Goal: Transaction & Acquisition: Purchase product/service

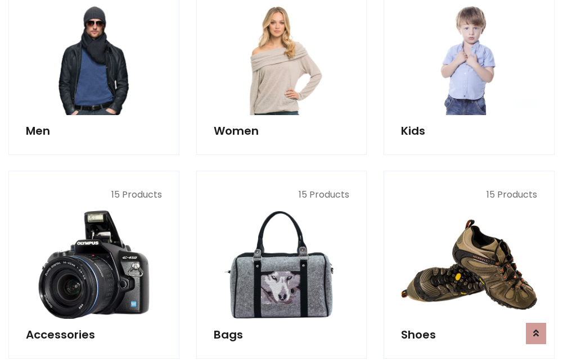
scroll to position [816, 0]
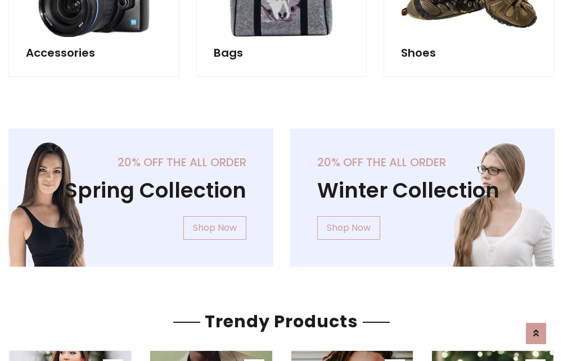
click at [282, 193] on div "20% off the all order Winter Collection Shop Now" at bounding box center [423, 207] width 282 height 156
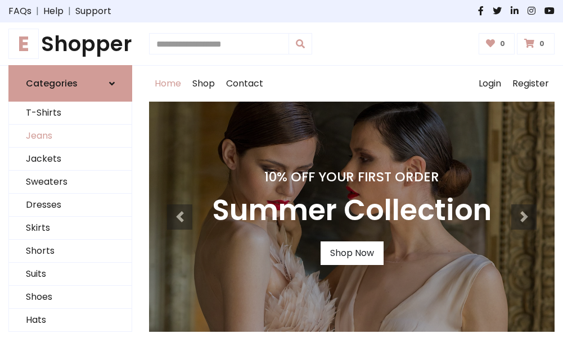
click at [70, 137] on link "Jeans" at bounding box center [70, 136] width 123 height 23
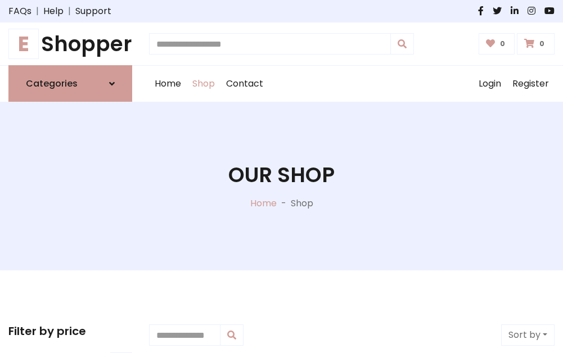
scroll to position [355, 0]
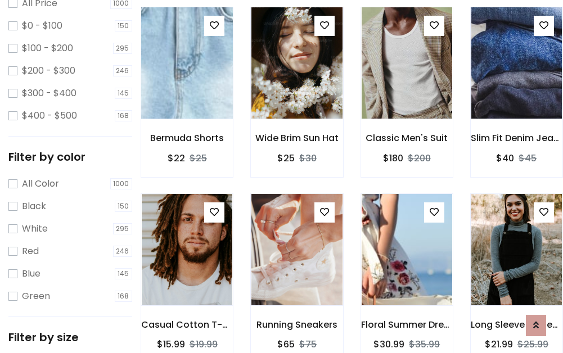
click at [187, 88] on img at bounding box center [187, 63] width 108 height 270
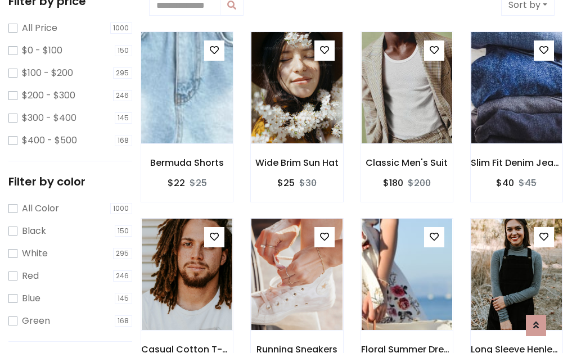
scroll to position [25, 0]
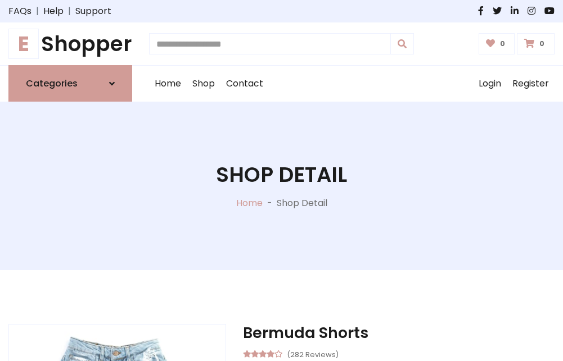
scroll to position [121, 0]
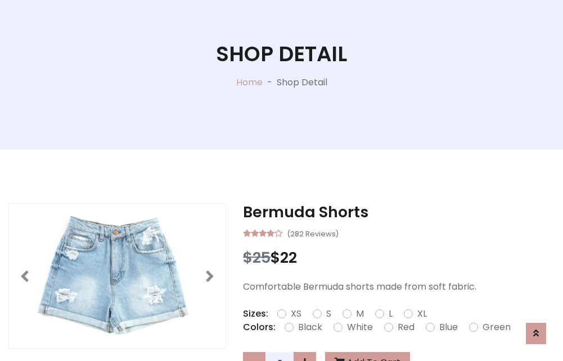
click at [404, 328] on label "Red" at bounding box center [405, 327] width 17 height 13
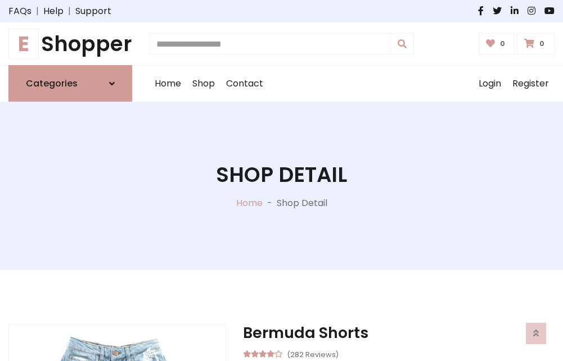
scroll to position [121, 0]
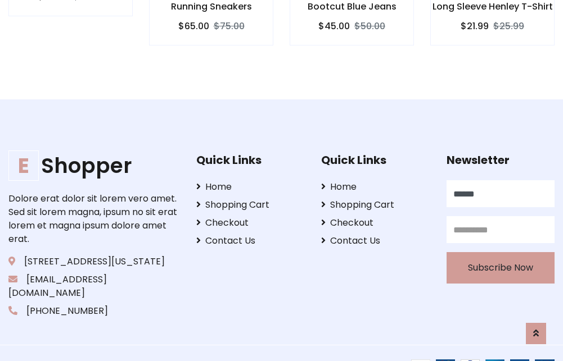
scroll to position [1110, 0]
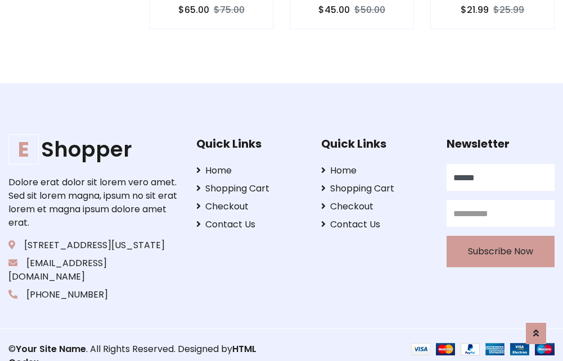
type input "******"
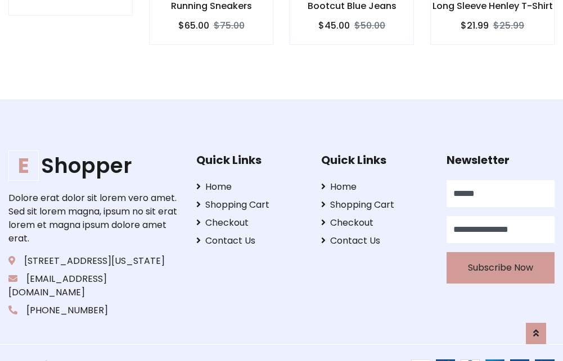
scroll to position [0, 3]
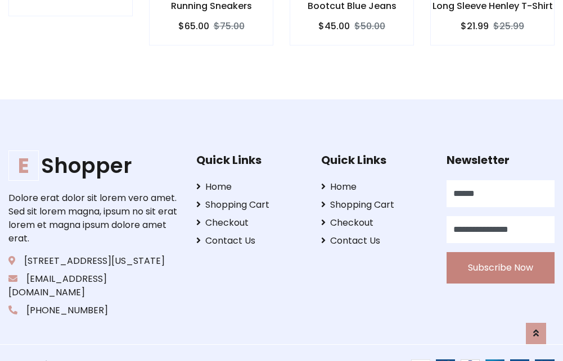
type input "**********"
click at [500, 255] on button "Subscribe Now" at bounding box center [500, 267] width 108 height 31
